Goal: Transaction & Acquisition: Purchase product/service

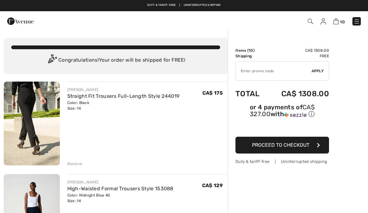
click at [50, 124] on img at bounding box center [32, 124] width 56 height 84
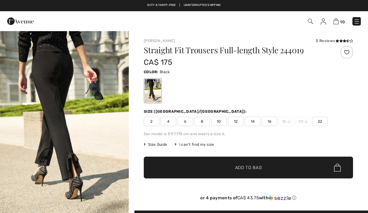
checkbox input "true"
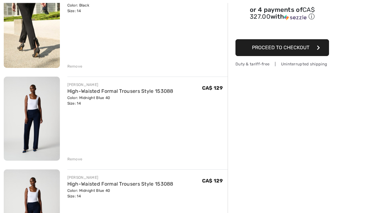
scroll to position [98, 0]
click at [149, 184] on link "High-Waisted Formal Trousers Style 153088" at bounding box center [120, 184] width 106 height 6
click at [51, 170] on img at bounding box center [32, 212] width 56 height 84
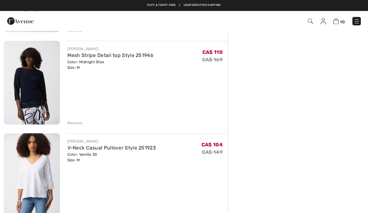
scroll to position [318, 0]
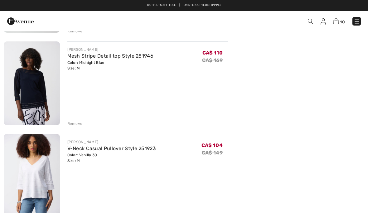
click at [114, 62] on div "Color: Midnight Blue Size: M" at bounding box center [110, 65] width 86 height 11
click at [43, 93] on img at bounding box center [32, 83] width 56 height 84
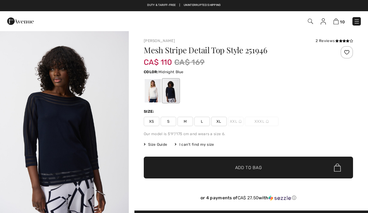
checkbox input "true"
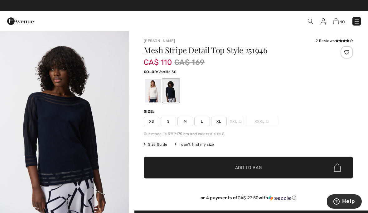
click at [154, 88] on div at bounding box center [153, 90] width 16 height 23
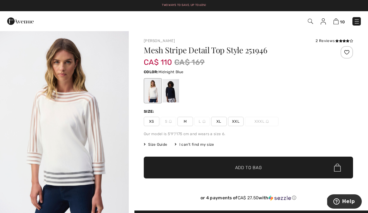
click at [176, 88] on div at bounding box center [171, 90] width 16 height 23
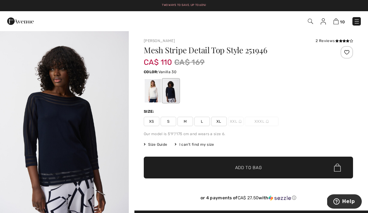
click at [155, 88] on div at bounding box center [153, 90] width 16 height 23
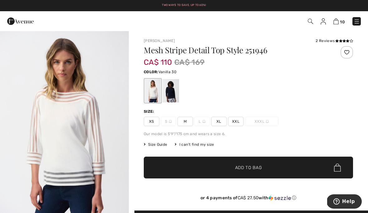
click at [177, 90] on div at bounding box center [171, 90] width 16 height 23
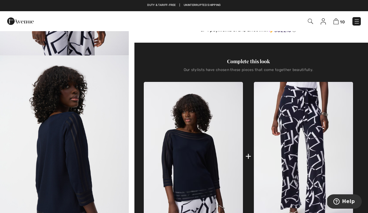
scroll to position [149, 0]
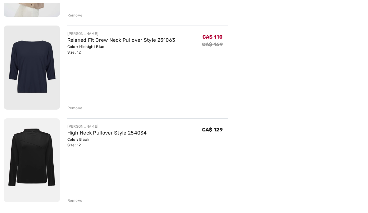
scroll to position [797, 0]
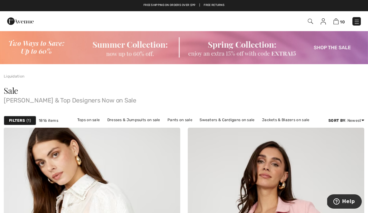
click at [324, 53] on img at bounding box center [184, 48] width 368 height 34
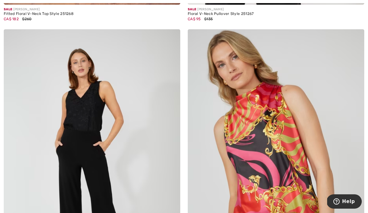
scroll to position [2510, 0]
